Goal: Ask a question

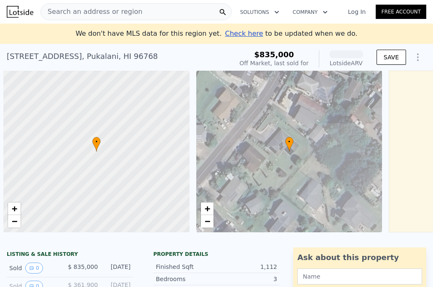
scroll to position [0, 3]
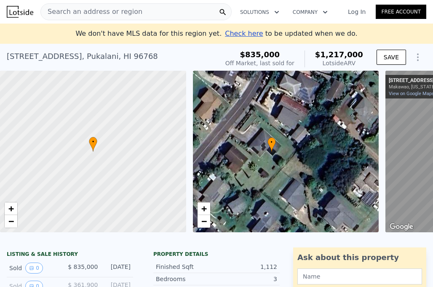
drag, startPoint x: 325, startPoint y: 163, endPoint x: 311, endPoint y: 164, distance: 14.3
click at [311, 164] on div "• + −" at bounding box center [286, 152] width 186 height 162
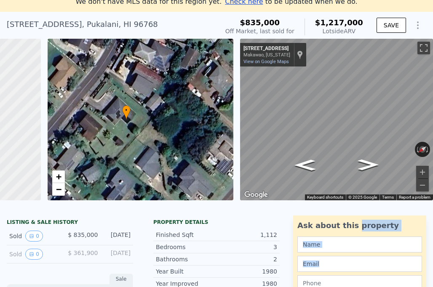
click at [425, 282] on div "Ask about this property Submit This site is protected by reCAPTCHA and the Goog…" at bounding box center [363, 284] width 140 height 137
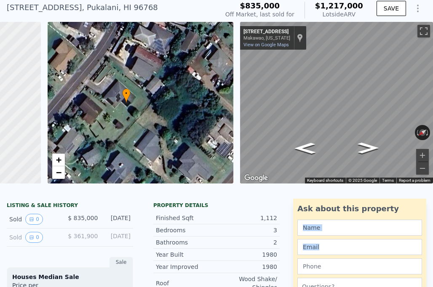
click at [425, 282] on div "Ask about this property Submit This site is protected by reCAPTCHA and the Goog…" at bounding box center [363, 267] width 140 height 137
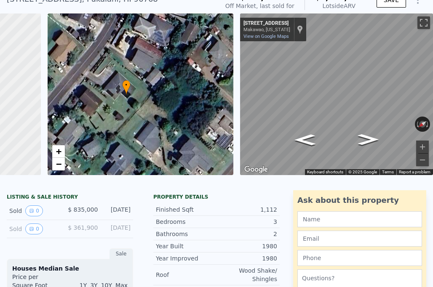
click at [425, 282] on div "Ask about this property Submit This site is protected by reCAPTCHA and the Goog…" at bounding box center [363, 258] width 140 height 137
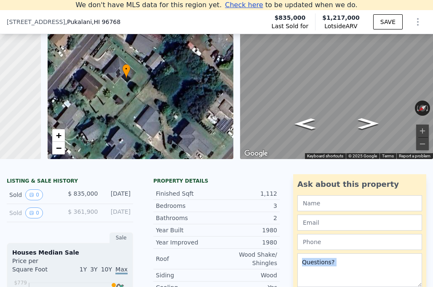
click at [425, 282] on div "Ask about this property Submit This site is protected by reCAPTCHA and the Goog…" at bounding box center [363, 242] width 140 height 137
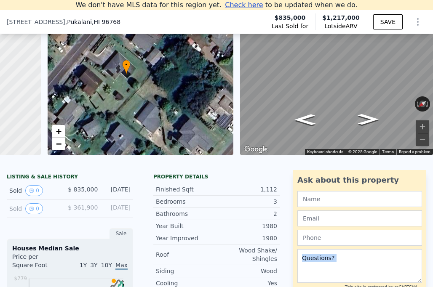
scroll to position [942, 0]
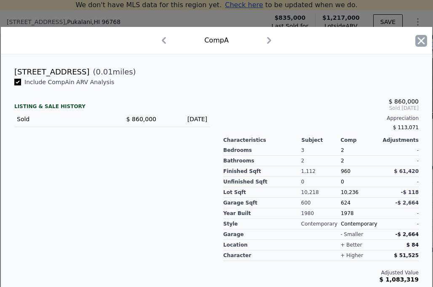
click at [416, 41] on icon "button" at bounding box center [421, 41] width 12 height 12
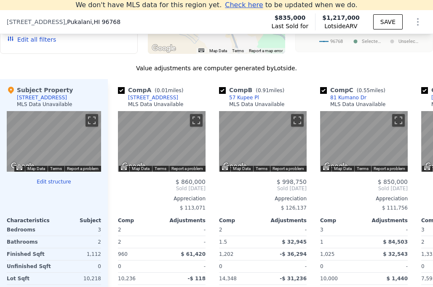
scroll to position [886, 0]
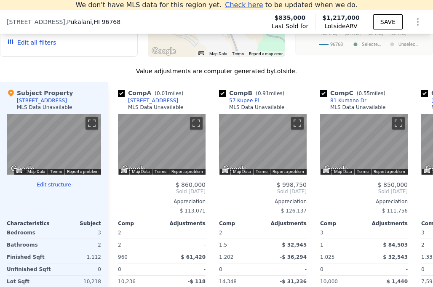
click at [175, 24] on div "[STREET_ADDRESS] Last Sold for $835,000 Lotside ARV $1,217,000 SAVE" at bounding box center [216, 23] width 433 height 20
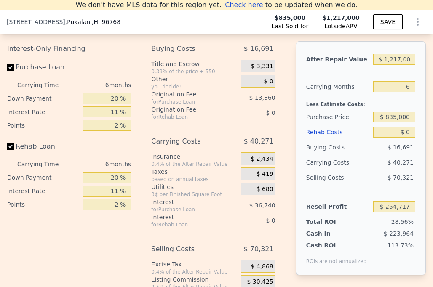
scroll to position [1310, 0]
